Goal: Task Accomplishment & Management: Complete application form

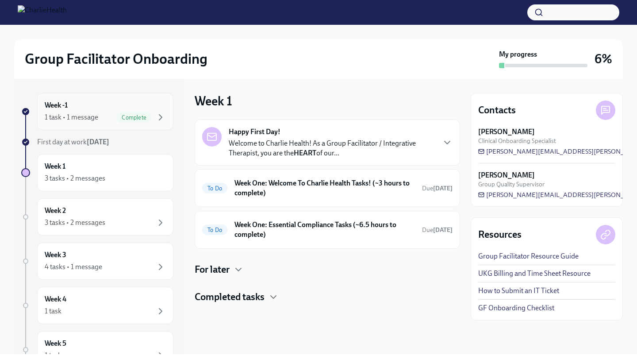
click at [133, 119] on span "Complete" at bounding box center [133, 117] width 35 height 7
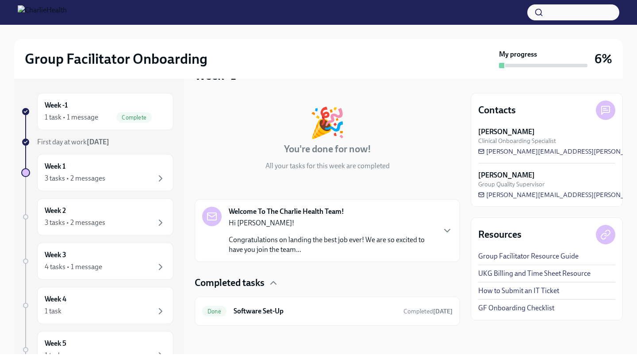
scroll to position [26, 0]
click at [512, 272] on link "UKG Billing and Time Sheet Resource" at bounding box center [534, 274] width 112 height 10
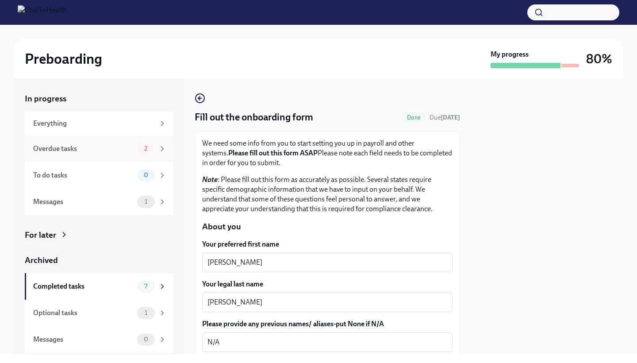
click at [145, 151] on span "2" at bounding box center [146, 148] width 14 height 7
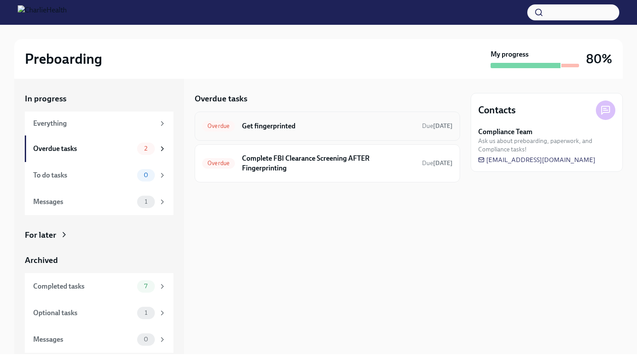
click at [305, 129] on h6 "Get fingerprinted" at bounding box center [328, 126] width 173 height 10
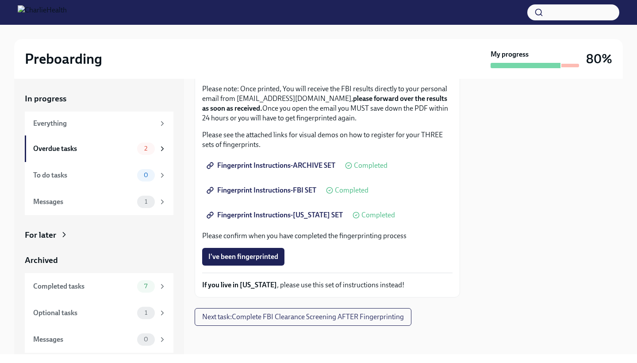
scroll to position [108, 0]
click at [253, 259] on span "I've been fingerprinted" at bounding box center [243, 256] width 70 height 9
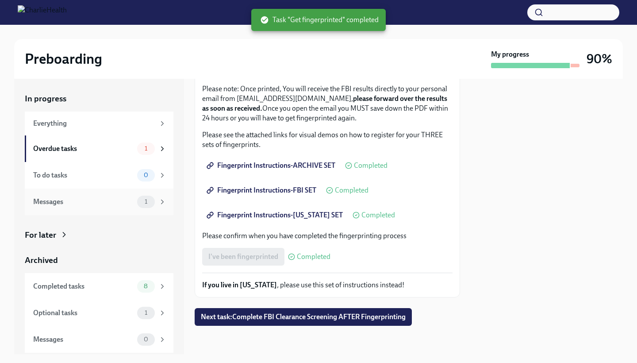
click at [142, 204] on span "1" at bounding box center [145, 201] width 13 height 7
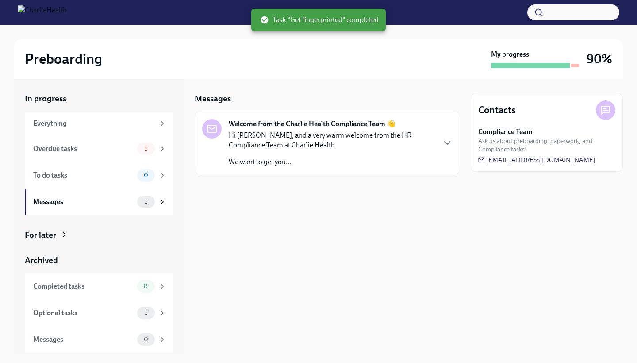
click at [238, 162] on p "We want to get you..." at bounding box center [332, 162] width 206 height 10
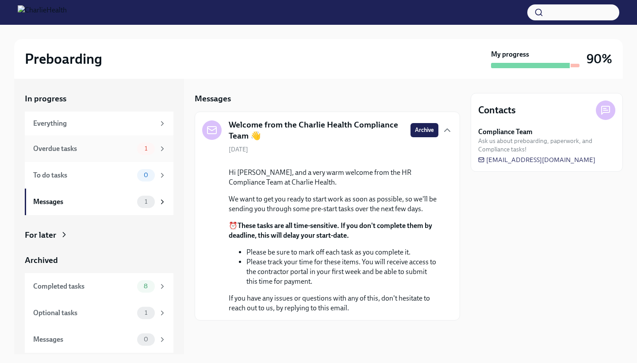
click at [132, 149] on div "Overdue tasks" at bounding box center [83, 149] width 100 height 10
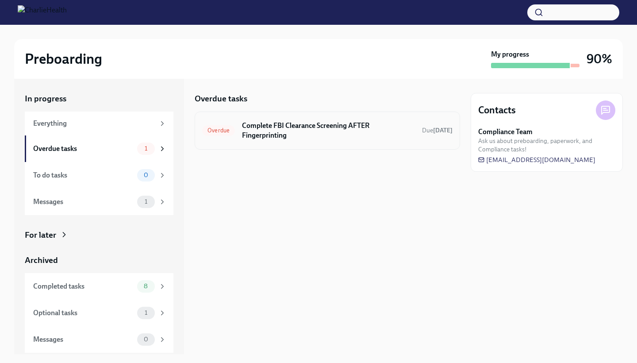
click at [252, 136] on h6 "Complete FBI Clearance Screening AFTER Fingerprinting" at bounding box center [328, 130] width 173 height 19
